Goal: Task Accomplishment & Management: Use online tool/utility

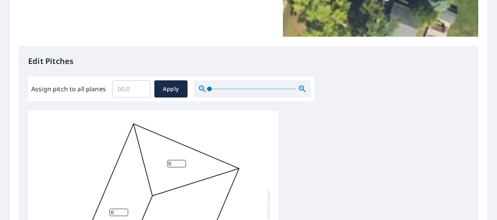
scroll to position [163, 0]
click at [130, 91] on input "Assign pitch to all planes" at bounding box center [131, 90] width 38 height 22
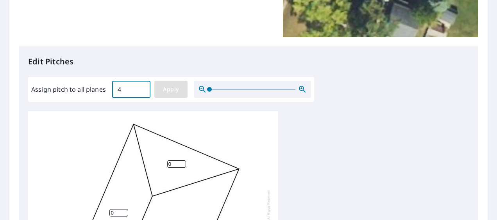
type input "4"
drag, startPoint x: 162, startPoint y: 85, endPoint x: 181, endPoint y: 90, distance: 19.4
click at [163, 85] on span "Apply" at bounding box center [171, 90] width 21 height 10
type input "4"
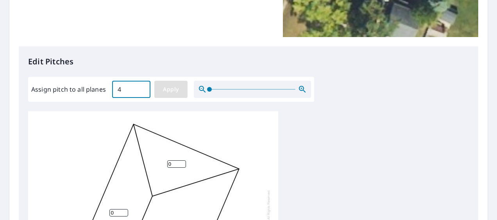
type input "4"
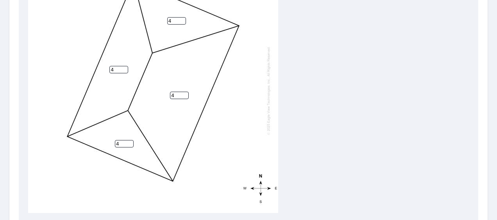
scroll to position [359, 0]
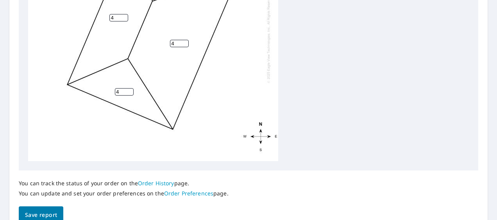
drag, startPoint x: 38, startPoint y: 210, endPoint x: 41, endPoint y: 205, distance: 6.1
click at [39, 209] on button "Save report" at bounding box center [41, 216] width 45 height 18
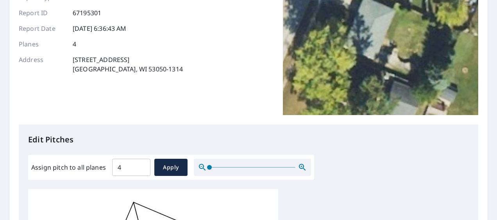
scroll to position [0, 0]
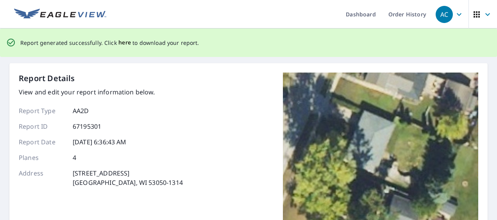
click at [122, 42] on span "here" at bounding box center [124, 43] width 13 height 10
